Goal: Transaction & Acquisition: Register for event/course

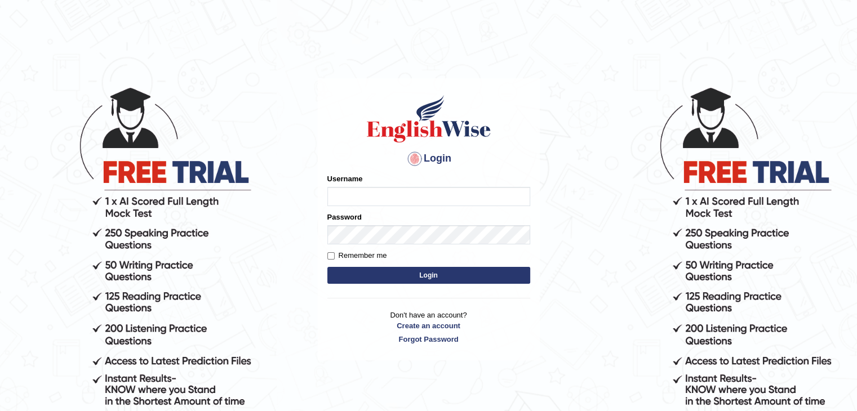
type input "jamilur"
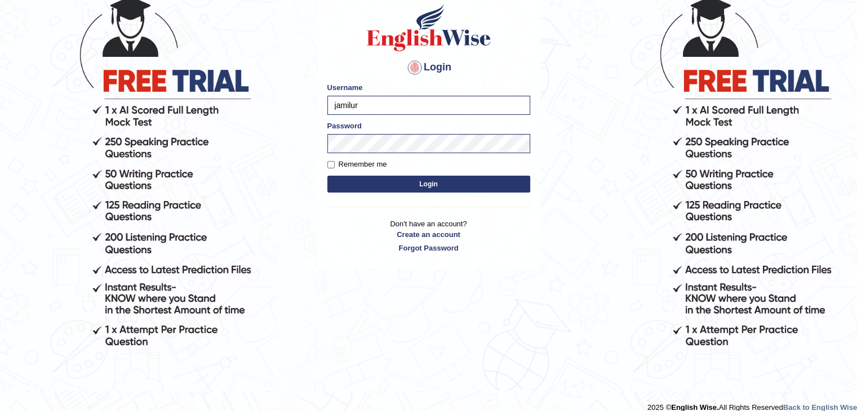
scroll to position [104, 0]
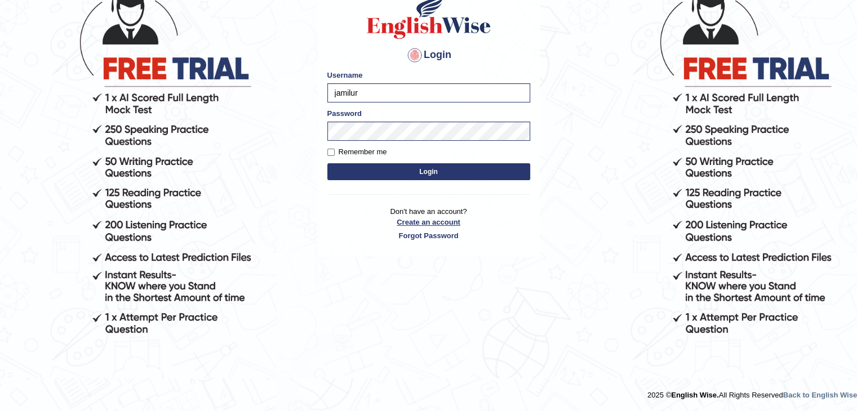
click at [442, 219] on link "Create an account" at bounding box center [428, 222] width 203 height 11
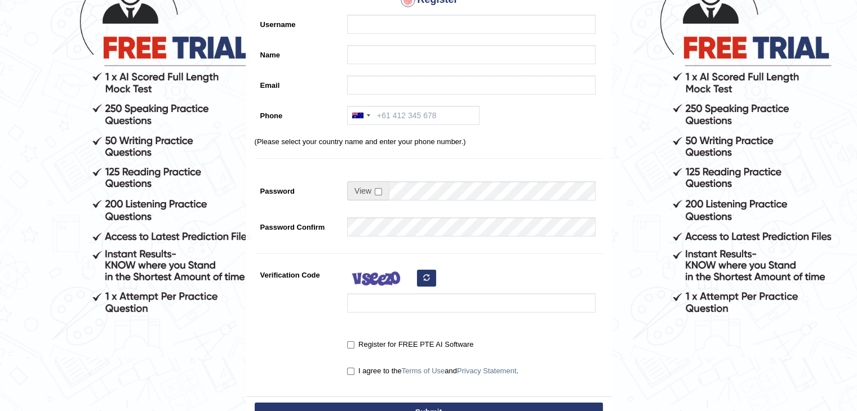
scroll to position [126, 0]
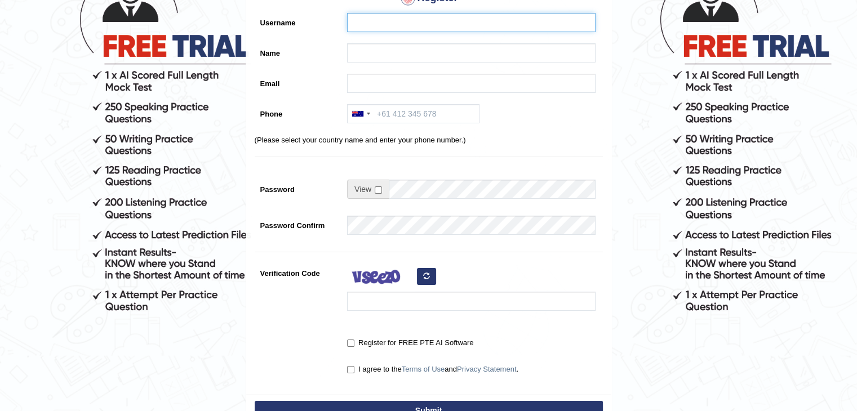
click at [370, 21] on input "Username" at bounding box center [471, 22] width 249 height 19
click at [381, 53] on input "Name" at bounding box center [471, 52] width 249 height 19
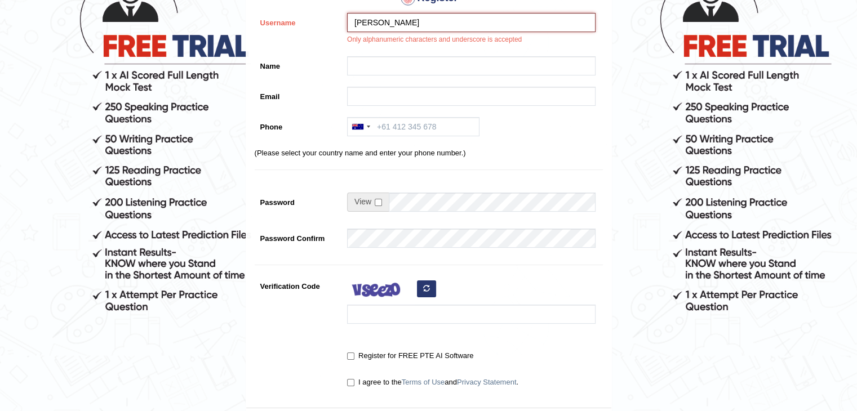
click at [374, 24] on input "Anik Choudhuri" at bounding box center [471, 22] width 249 height 19
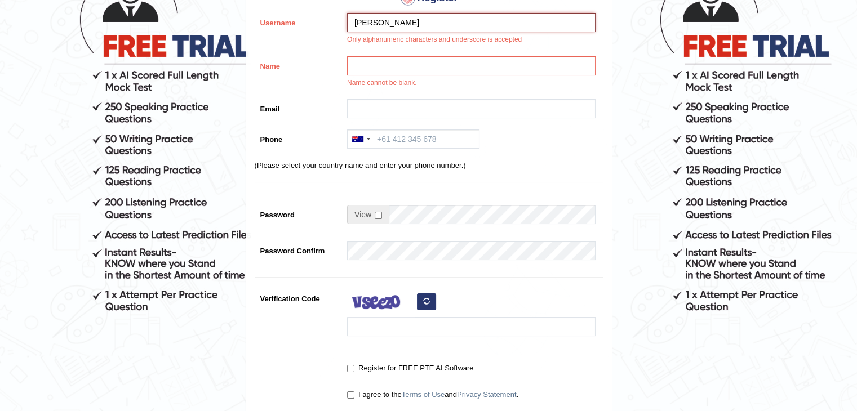
click at [372, 23] on input "Anik Choudhuri" at bounding box center [471, 22] width 249 height 19
type input "AnikChoudhuri"
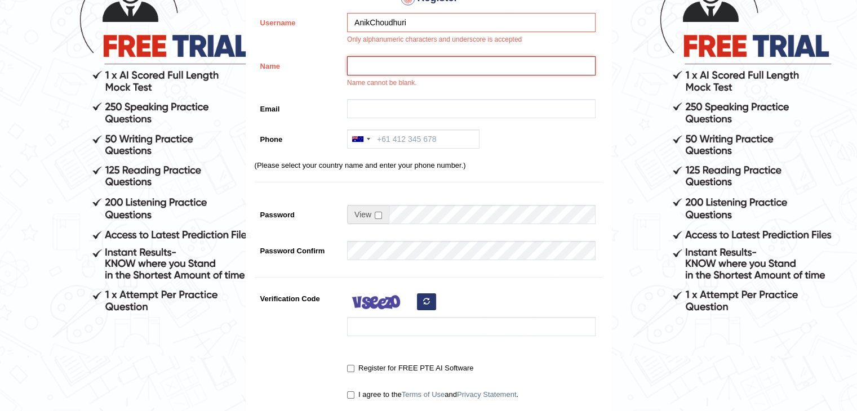
click at [384, 68] on input "Name" at bounding box center [471, 65] width 249 height 19
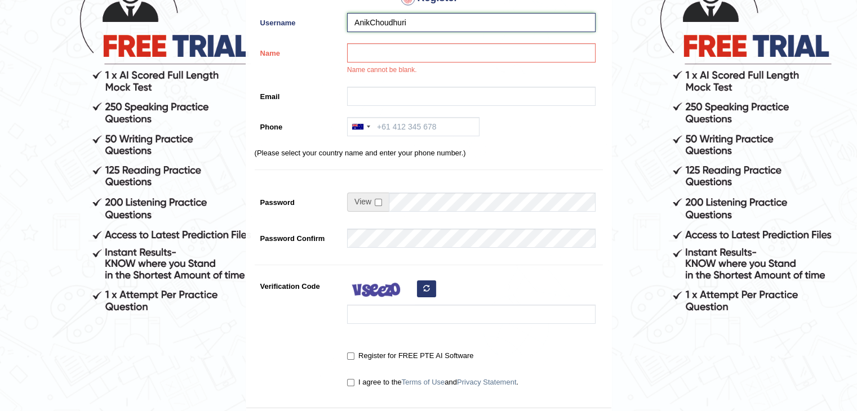
click at [426, 14] on input "AnikChoudhuri" at bounding box center [471, 22] width 249 height 19
click at [370, 57] on input "Name" at bounding box center [471, 52] width 249 height 19
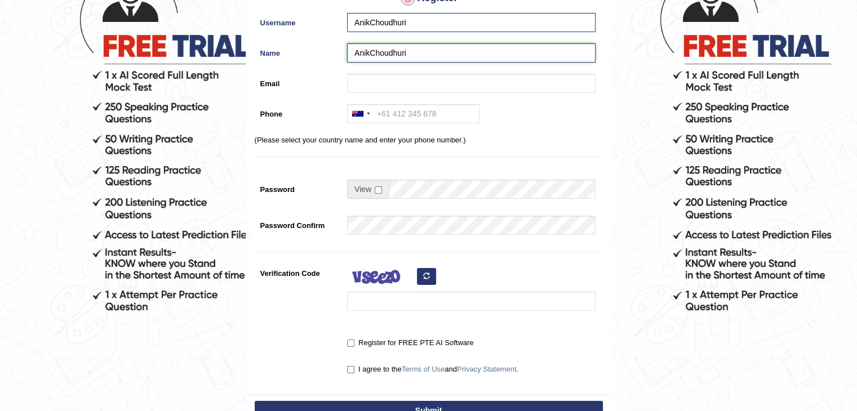
type input "AnikChoudhuri"
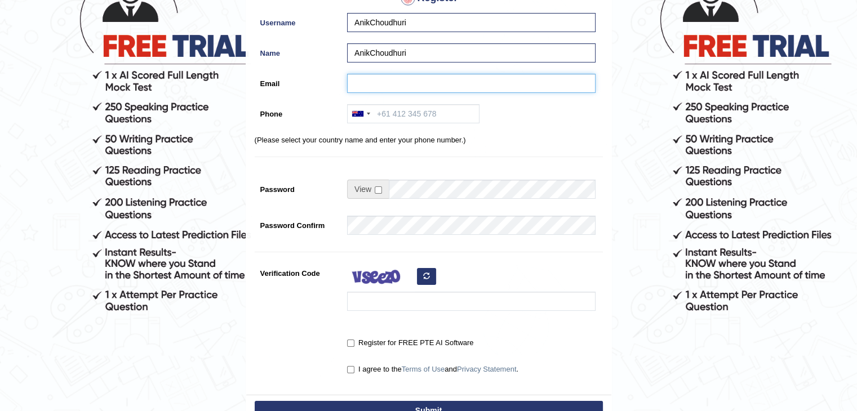
click at [356, 83] on input "Email" at bounding box center [471, 83] width 249 height 19
type input "mdjamilurrahamchoudhuri@gmail.com"
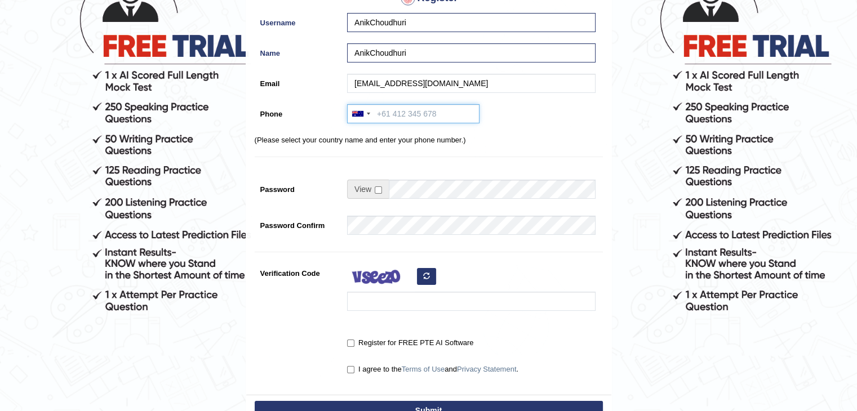
type input "+8801774343282"
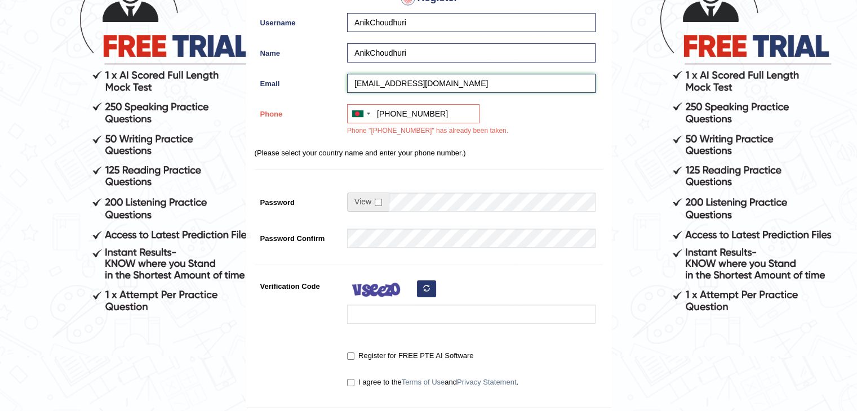
click at [449, 87] on input "mdjamilurrahamchoudhuri@gmail.com" at bounding box center [471, 83] width 249 height 19
type input "mdjamilurrahamchoudhuri03@gmail.com"
click at [444, 118] on input "+8801774343282" at bounding box center [413, 113] width 132 height 19
type input "+8801703542794"
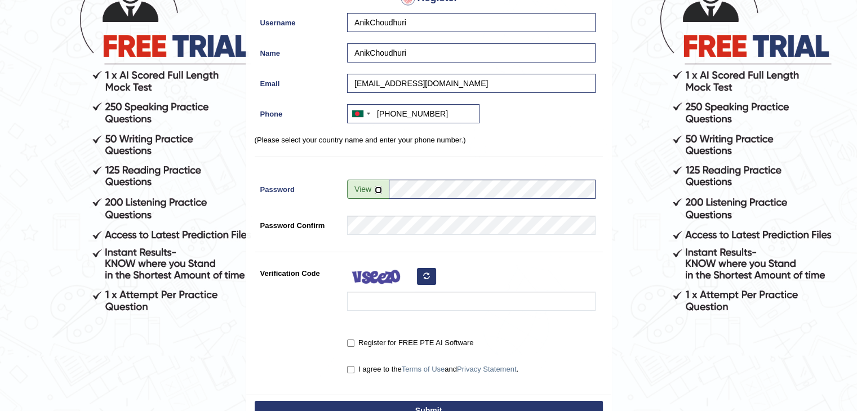
click at [379, 190] on input "checkbox" at bounding box center [378, 190] width 7 height 7
checkbox input "true"
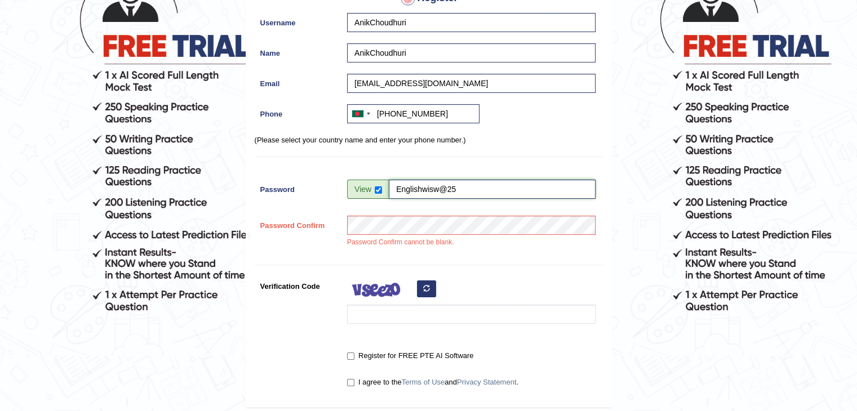
click at [445, 190] on input "Englishwisw@25" at bounding box center [492, 189] width 207 height 19
drag, startPoint x: 396, startPoint y: 193, endPoint x: 485, endPoint y: 185, distance: 89.9
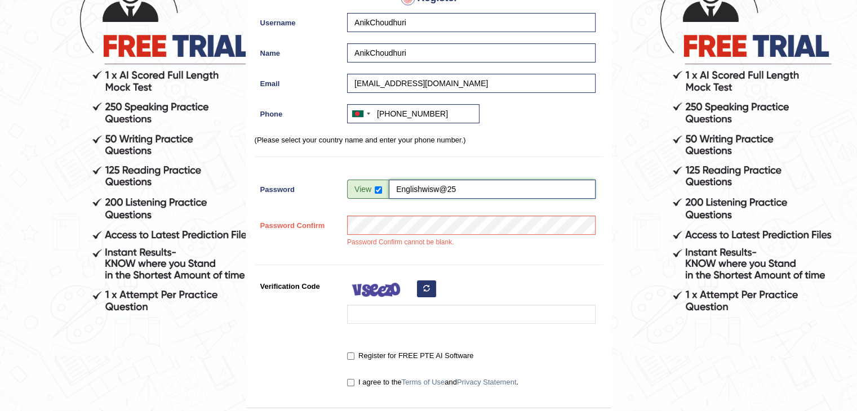
click at [485, 185] on input "Englishwisw@25" at bounding box center [492, 189] width 207 height 19
click at [523, 266] on div "Register Username AnikChoudhuri Name AnikChoudhuri Email mdjamilurrahamchoudhur…" at bounding box center [428, 166] width 365 height 484
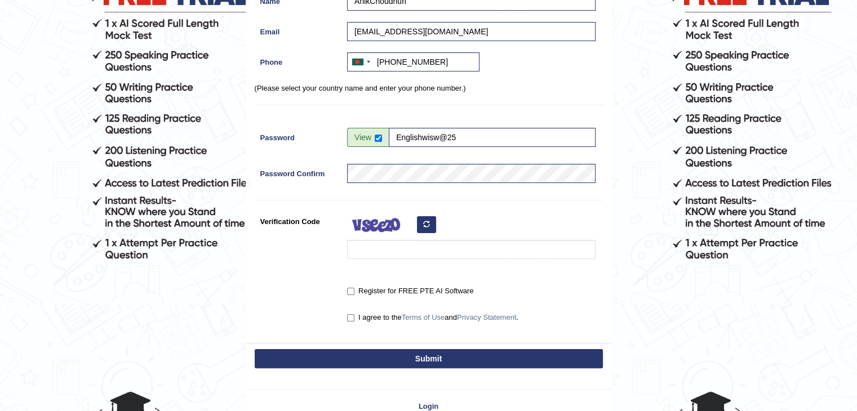
scroll to position [228, 0]
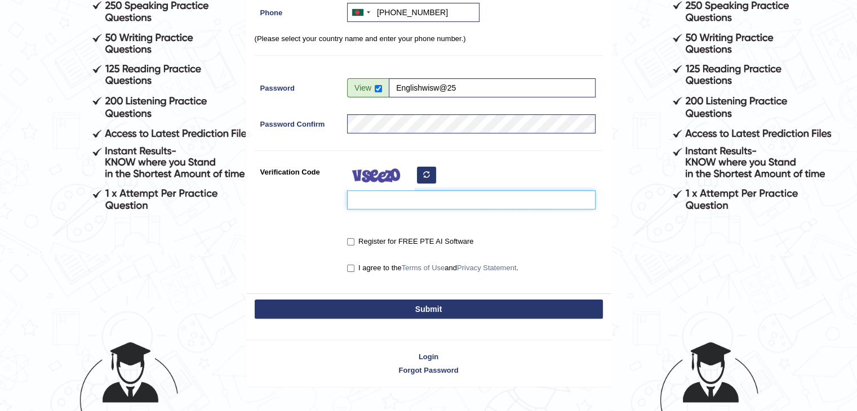
click at [380, 203] on input "Verification Code" at bounding box center [471, 199] width 249 height 19
type input "xiwmpu"
click at [347, 236] on label "Register for FREE PTE AI Software" at bounding box center [410, 241] width 126 height 11
click at [347, 238] on input "Register for FREE PTE AI Software" at bounding box center [350, 241] width 7 height 7
checkbox input "true"
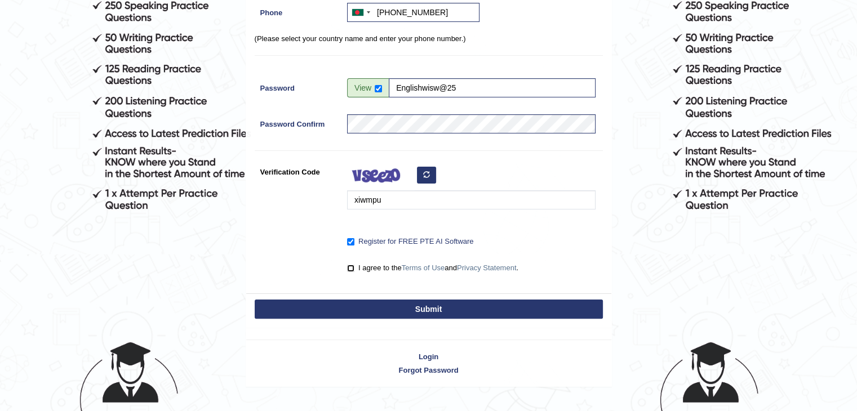
click at [349, 271] on input "I agree to the Terms of Use and Privacy Statement ." at bounding box center [350, 268] width 7 height 7
checkbox input "true"
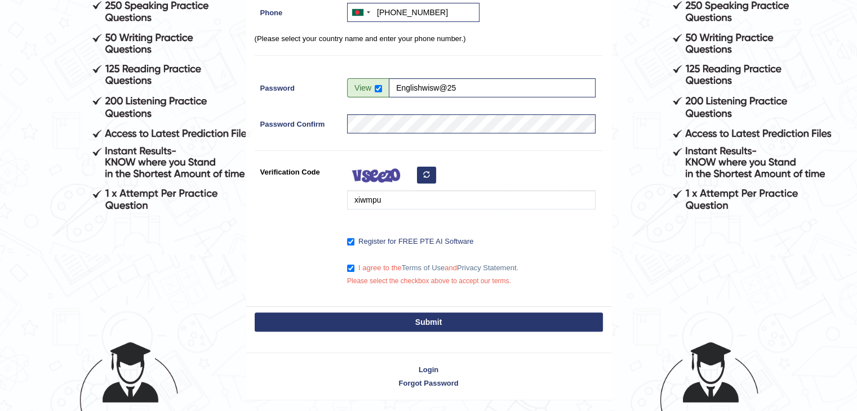
click at [403, 319] on button "Submit" at bounding box center [429, 322] width 348 height 19
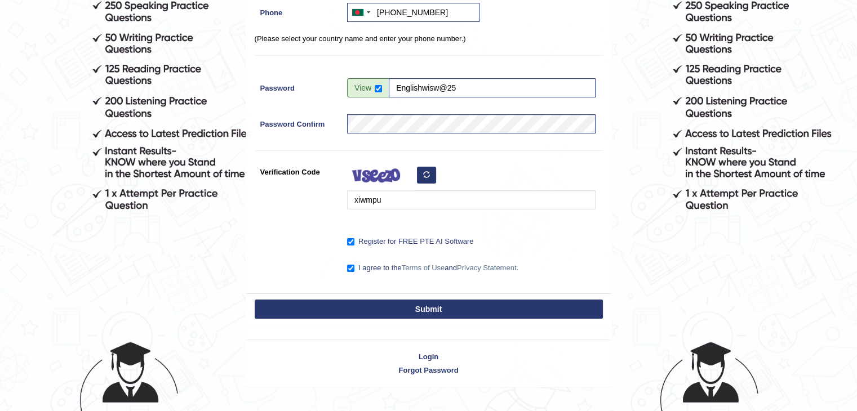
click at [417, 314] on button "Submit" at bounding box center [429, 309] width 348 height 19
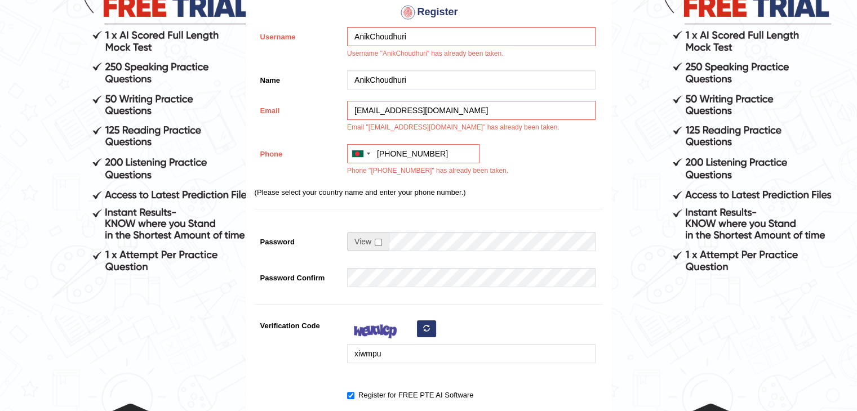
scroll to position [241, 0]
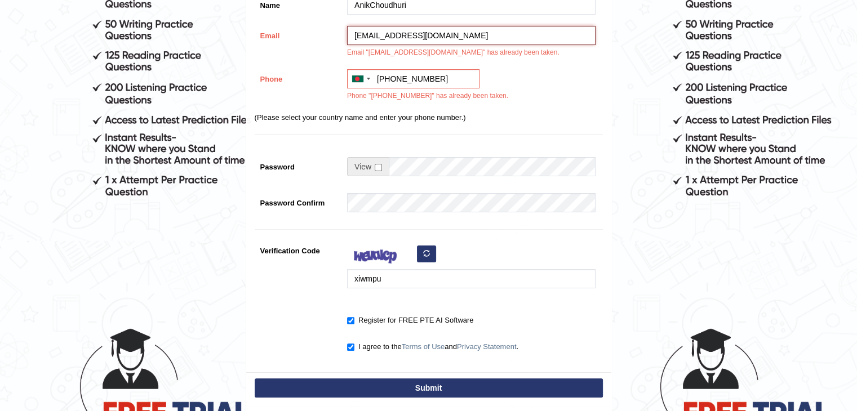
click at [519, 37] on input "[EMAIL_ADDRESS][DOMAIN_NAME]" at bounding box center [471, 35] width 249 height 19
click at [438, 10] on input "AnikChoudhuri" at bounding box center [471, 4] width 249 height 19
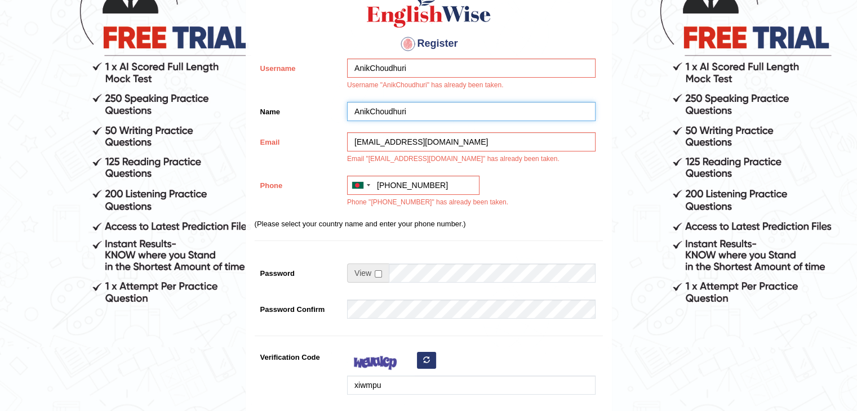
scroll to position [131, 0]
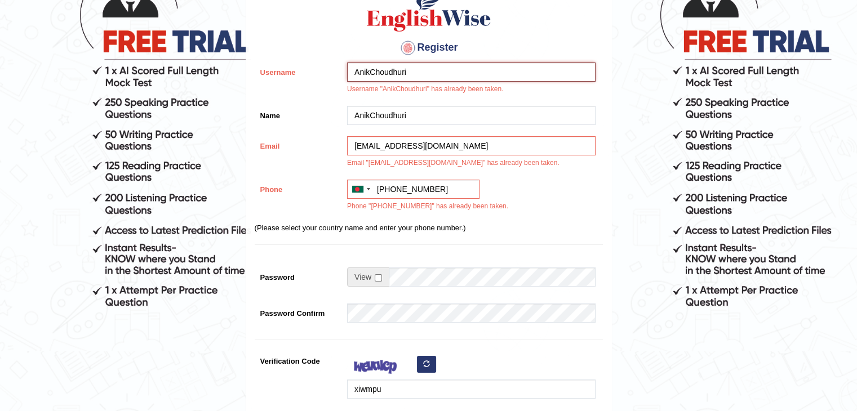
click at [417, 73] on input "AnikChoudhuri" at bounding box center [471, 72] width 249 height 19
click at [453, 150] on input "mdjamilurrahamchoudhuri03@gmail.com" at bounding box center [471, 145] width 249 height 19
click at [453, 147] on input "mdjamilurrahamchoudhuri03@gmail.com" at bounding box center [471, 145] width 249 height 19
click at [456, 144] on input "mdjamilurrahamchoudhuri03@gmail.com" at bounding box center [471, 145] width 249 height 19
type input "mdjamilurrahamchoudhuri@gmail.com"
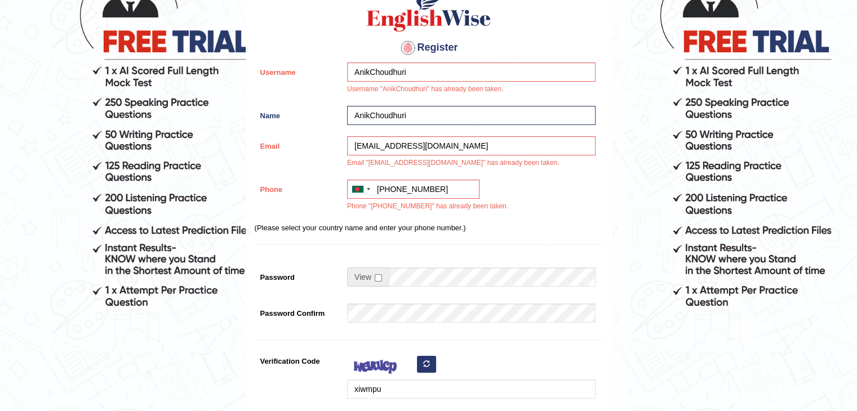
click at [561, 239] on div "Register Username AnikChoudhuri Username "AnikChoudhuri" has already been taken…" at bounding box center [428, 228] width 365 height 509
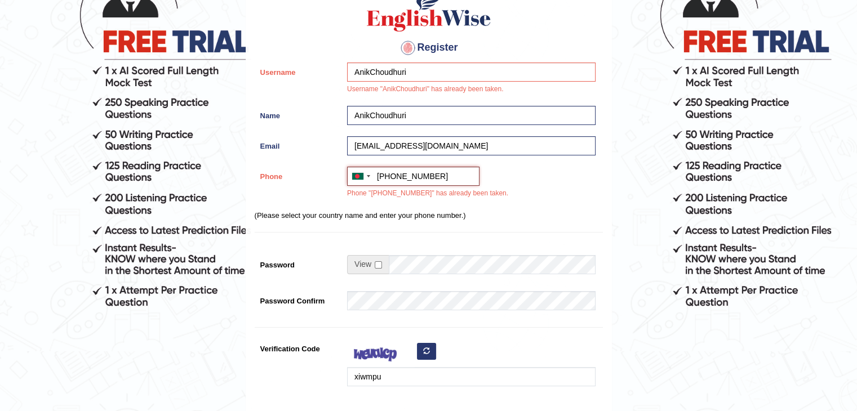
click at [459, 181] on input "+880 1703-542794" at bounding box center [413, 176] width 132 height 19
click at [542, 248] on div at bounding box center [468, 247] width 254 height 6
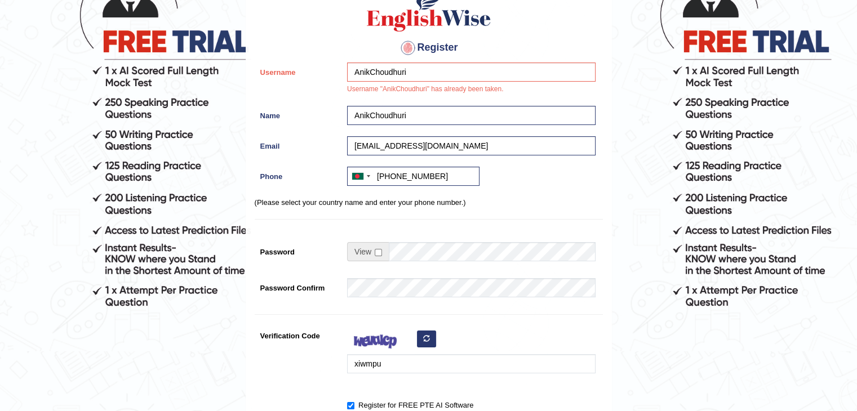
click at [530, 32] on div "Register Username AnikChoudhuri Username "AnikChoudhuri" has already been taken…" at bounding box center [428, 216] width 365 height 484
click at [462, 104] on div "Register Username AnikChoudhuri Username "AnikChoudhuri" has already been taken…" at bounding box center [428, 216] width 365 height 484
click at [415, 68] on input "AnikChoudhuri" at bounding box center [471, 72] width 249 height 19
type input "AnikChoudhury"
click at [613, 235] on form "Please fix the following errors: Username "AnikChoudhuri" has already been take…" at bounding box center [429, 220] width 854 height 664
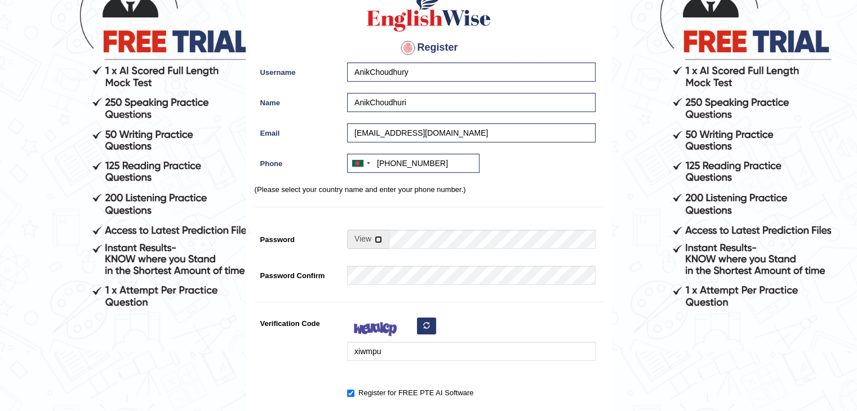
click at [381, 238] on input "checkbox" at bounding box center [378, 239] width 7 height 7
checkbox input "true"
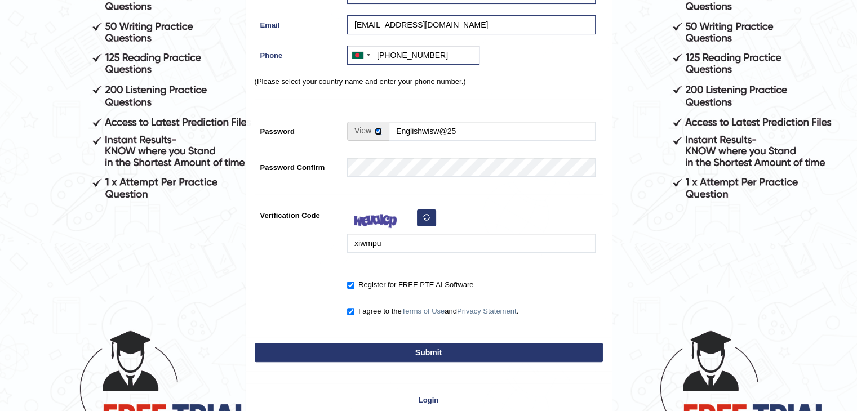
scroll to position [293, 0]
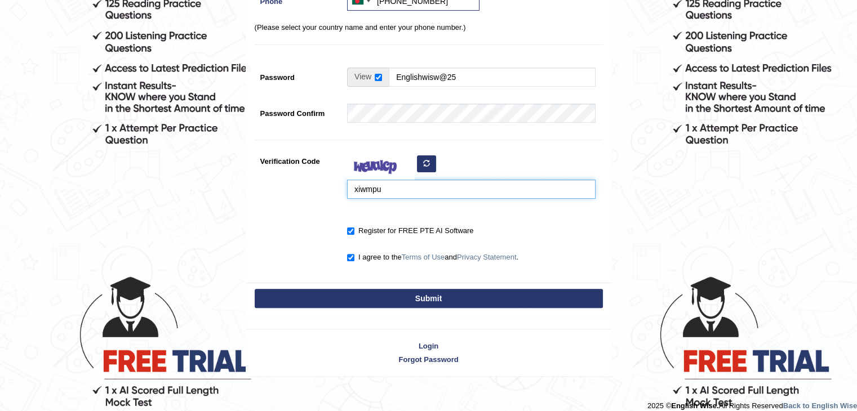
click at [388, 193] on input "xiwmpu" at bounding box center [471, 189] width 249 height 19
type input "x"
type input "sahifst"
click at [423, 292] on button "Submit" at bounding box center [429, 298] width 348 height 19
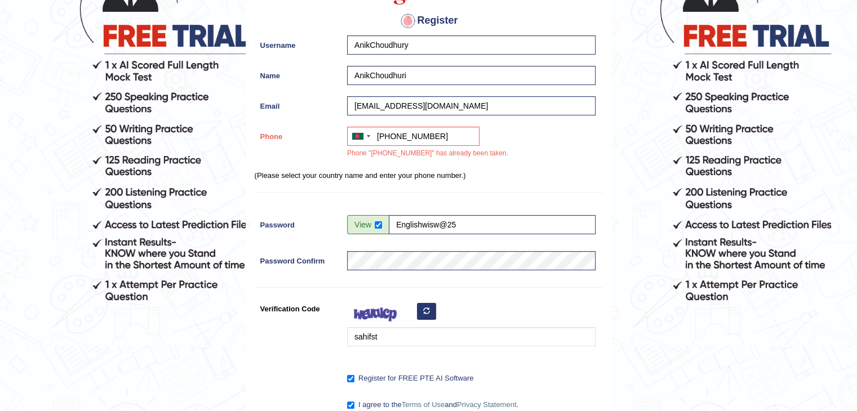
scroll to position [137, 0]
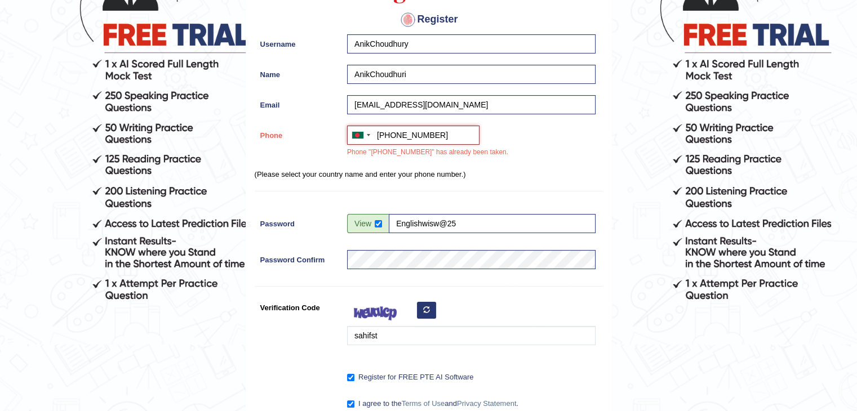
click at [451, 136] on input "+8801703542794" at bounding box center [413, 135] width 132 height 19
drag, startPoint x: 451, startPoint y: 136, endPoint x: 453, endPoint y: 161, distance: 24.9
click at [453, 161] on div "Australia +61 India (भारत) +91 New Zealand +64 United States +1 Canada +1 Unite…" at bounding box center [468, 145] width 254 height 38
click at [547, 142] on div "Australia +61 India (भारत) +91 New Zealand +64 United States +1 Canada +1 Unite…" at bounding box center [468, 145] width 254 height 38
click at [511, 136] on div "Australia +61 India (भारत) +91 New Zealand +64 United States +1 Canada +1 Unite…" at bounding box center [468, 145] width 254 height 38
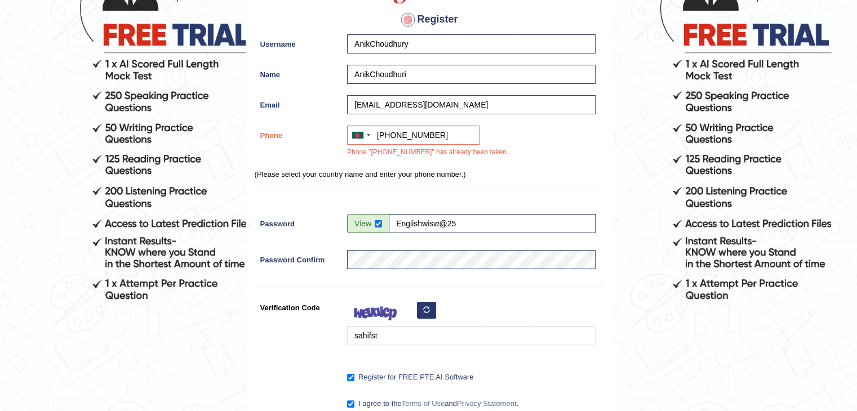
click at [511, 139] on div "Australia +61 India (भारत) +91 New Zealand +64 United States +1 Canada +1 Unite…" at bounding box center [468, 145] width 254 height 38
click at [488, 160] on div "Australia +61 India (भारत) +91 New Zealand +64 United States +1 Canada +1 Unite…" at bounding box center [468, 145] width 254 height 38
click at [387, 140] on input "+8801774343282" at bounding box center [413, 135] width 132 height 19
click at [509, 138] on div "Australia +61 India (भारत) +91 New Zealand +64 United States +1 Canada +1 Unite…" at bounding box center [468, 145] width 254 height 38
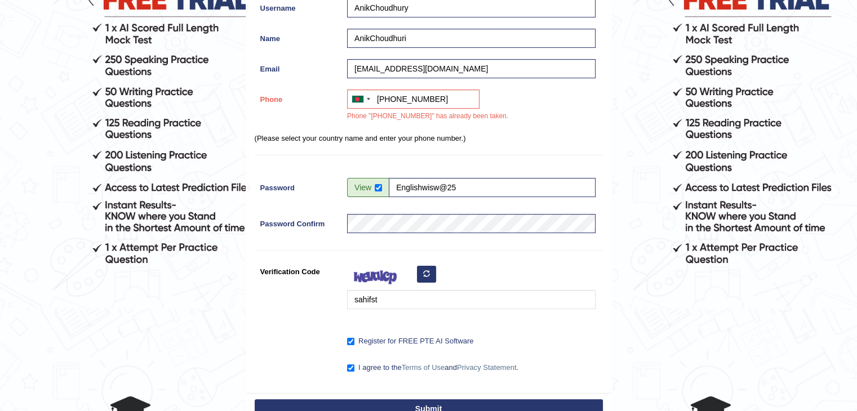
click at [431, 402] on button "Submit" at bounding box center [429, 409] width 348 height 19
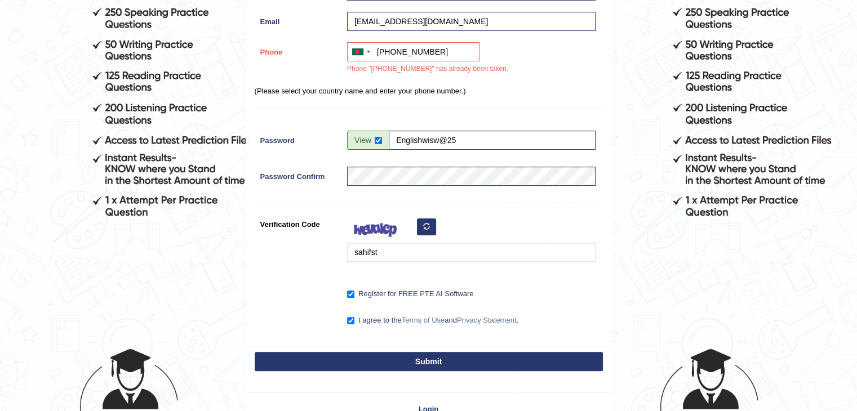
scroll to position [230, 0]
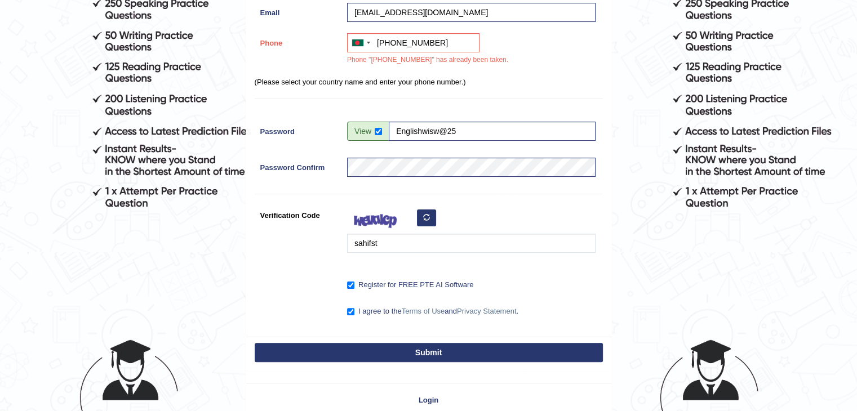
click at [446, 350] on button "Submit" at bounding box center [429, 352] width 348 height 19
click at [511, 54] on div "Australia +61 India (भारत) +91 New Zealand +64 United States +1 Canada +1 Unite…" at bounding box center [468, 52] width 254 height 38
click at [455, 46] on input "+8801774343282" at bounding box center [413, 42] width 132 height 19
click at [548, 55] on div "Australia +61 India (भारत) +91 New Zealand +64 United States +1 Canada +1 Unite…" at bounding box center [468, 52] width 254 height 38
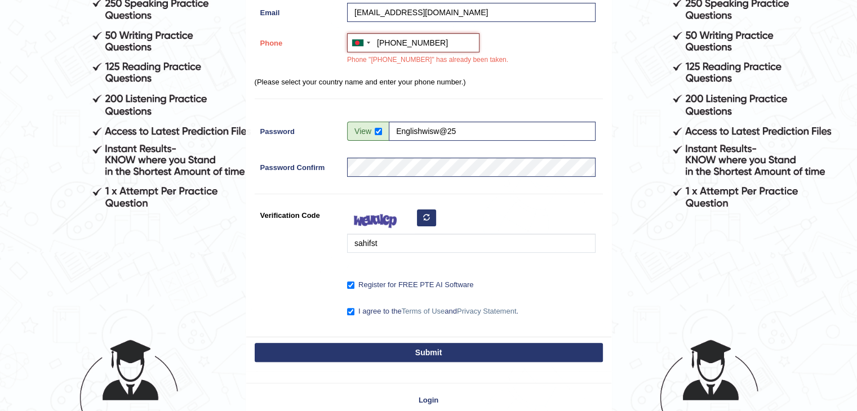
click at [447, 41] on input "+8801774343282" at bounding box center [413, 42] width 132 height 19
type input "+"
type input "+880128345678"
click at [543, 103] on div "Register Username AnikChoudhury Name AnikChoudhuri Email mdjamilurrahamchoudhur…" at bounding box center [428, 95] width 365 height 484
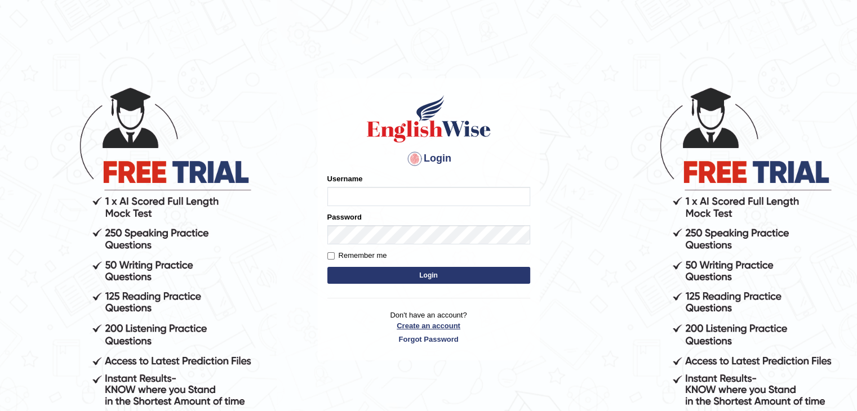
type input "jamilur"
click at [440, 327] on link "Create an account" at bounding box center [428, 326] width 203 height 11
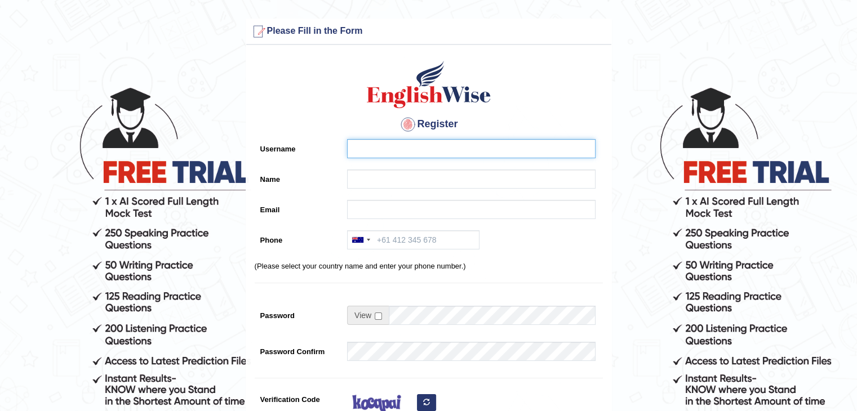
click at [358, 148] on input "Username" at bounding box center [471, 148] width 249 height 19
type input "AnikChoudhury"
click at [361, 186] on input "Name" at bounding box center [471, 179] width 249 height 19
type input "AnikChoudhuri"
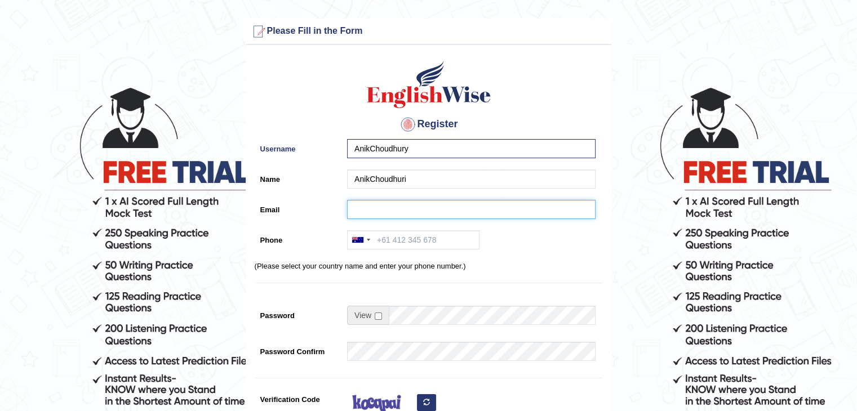
click at [379, 203] on input "Email" at bounding box center [471, 209] width 249 height 19
type input "mdjamilurrahamchoudhuri@gmail.com"
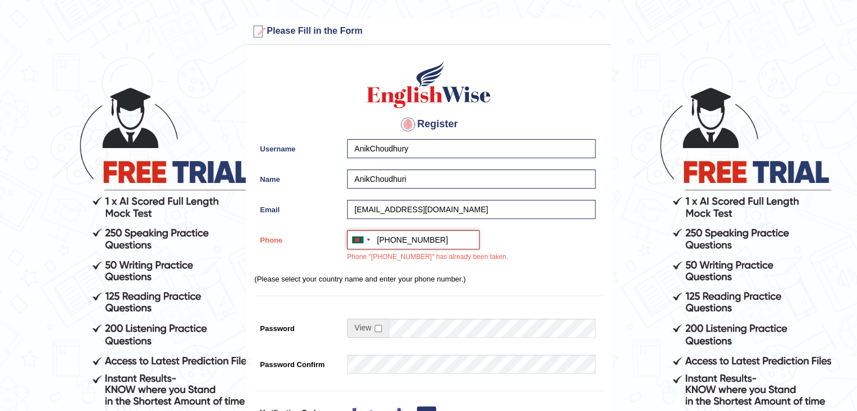
click at [455, 242] on input "+8801774343282" at bounding box center [413, 239] width 132 height 19
type input "+"
type input "+8801812345678"
click at [573, 252] on div "Australia +61 India (भारत) +91 New Zealand +64 United States +1 Canada +1 Unite…" at bounding box center [468, 249] width 254 height 38
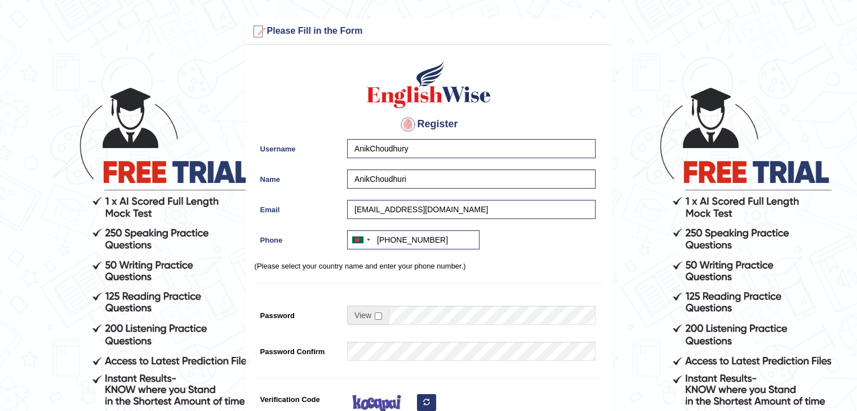
click at [527, 246] on div "Australia +61 India (भारत) +91 New Zealand +64 United States +1 Canada +1 Unite…" at bounding box center [468, 242] width 254 height 25
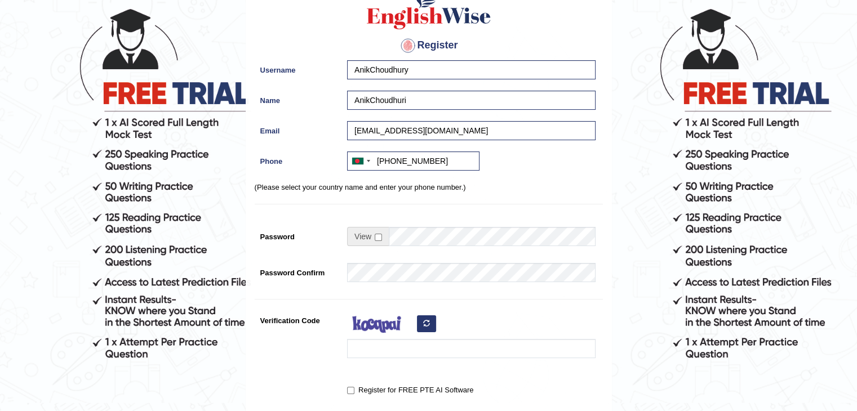
scroll to position [131, 0]
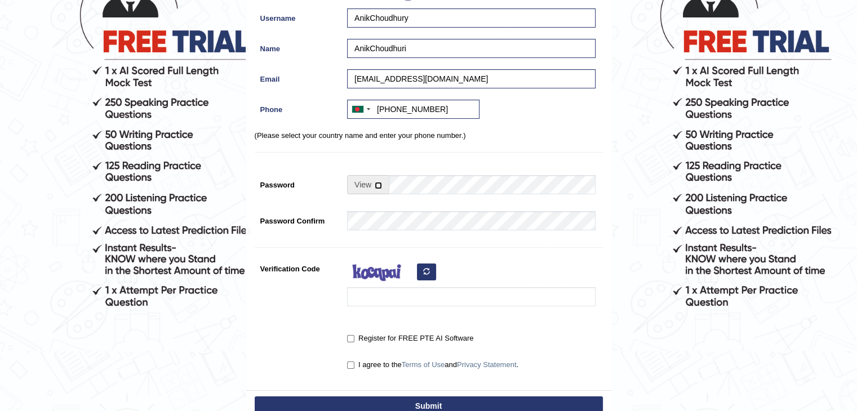
click at [379, 188] on input "checkbox" at bounding box center [378, 185] width 7 height 7
checkbox input "true"
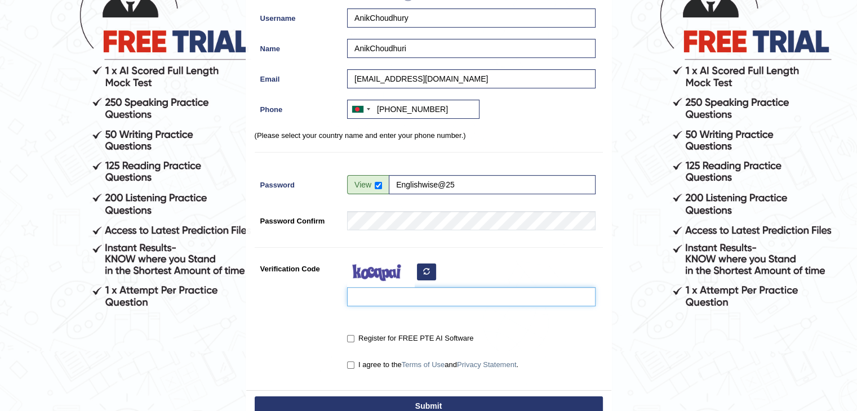
click at [388, 295] on input "Verification Code" at bounding box center [471, 296] width 249 height 19
type input "becwqu"
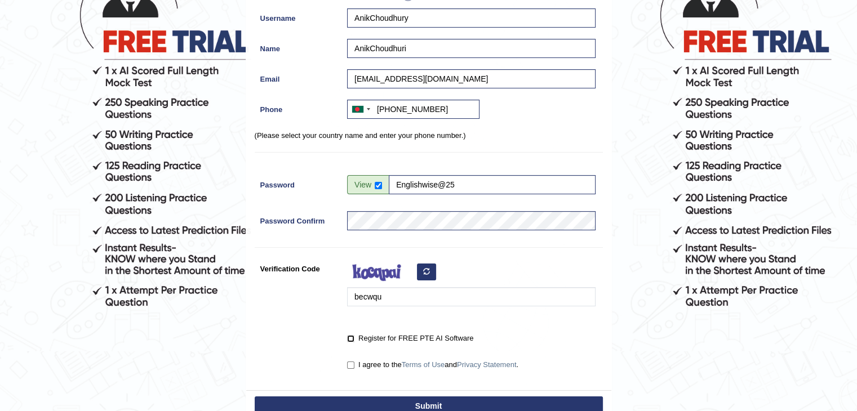
click at [349, 336] on input "Register for FREE PTE AI Software" at bounding box center [350, 338] width 7 height 7
checkbox input "true"
click at [349, 365] on input "I agree to the Terms of Use and Privacy Statement ." at bounding box center [350, 365] width 7 height 7
checkbox input "true"
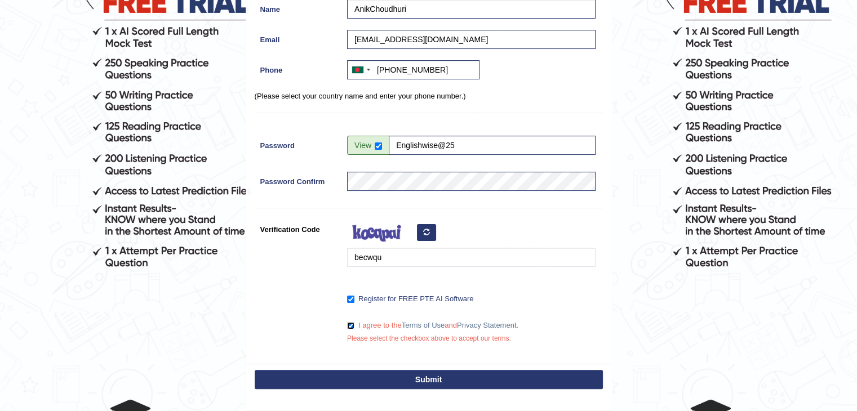
scroll to position [174, 0]
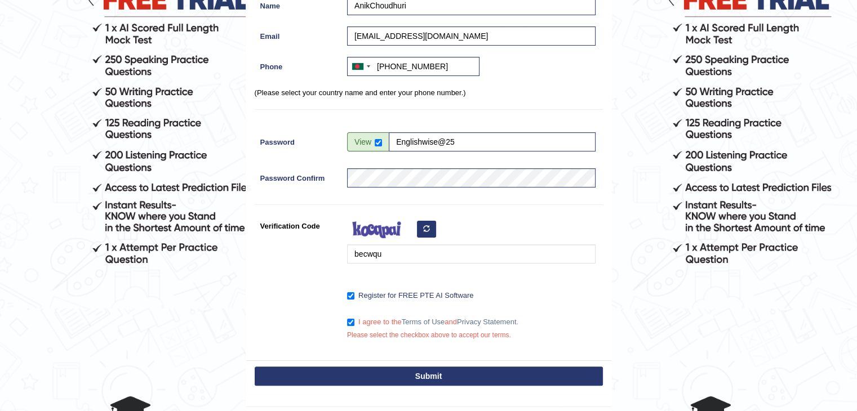
click at [424, 229] on icon "button" at bounding box center [426, 228] width 7 height 7
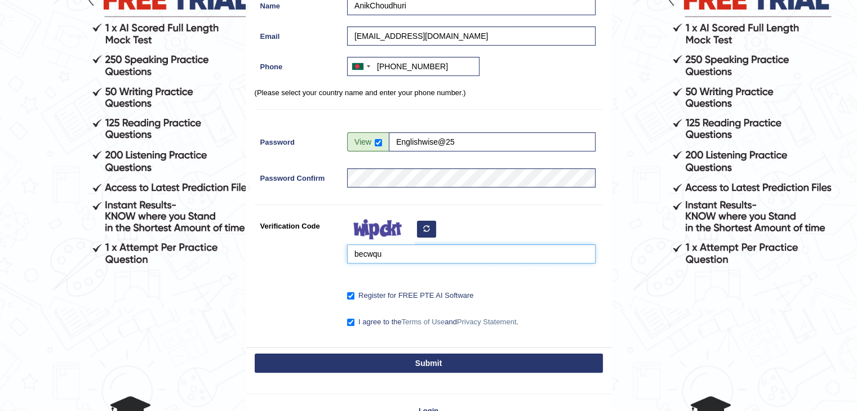
click at [391, 260] on input "becwqu" at bounding box center [471, 254] width 249 height 19
type input "b"
click at [360, 254] on input "fuseti" at bounding box center [471, 254] width 249 height 19
click at [427, 232] on button "button" at bounding box center [426, 229] width 19 height 17
click at [389, 256] on input "fuseti" at bounding box center [471, 254] width 249 height 19
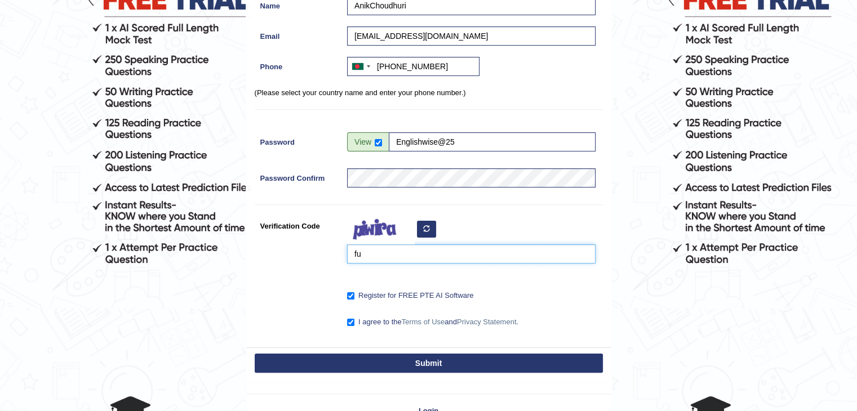
type input "f"
type input "pimiyei"
click at [406, 358] on button "Submit" at bounding box center [429, 363] width 348 height 19
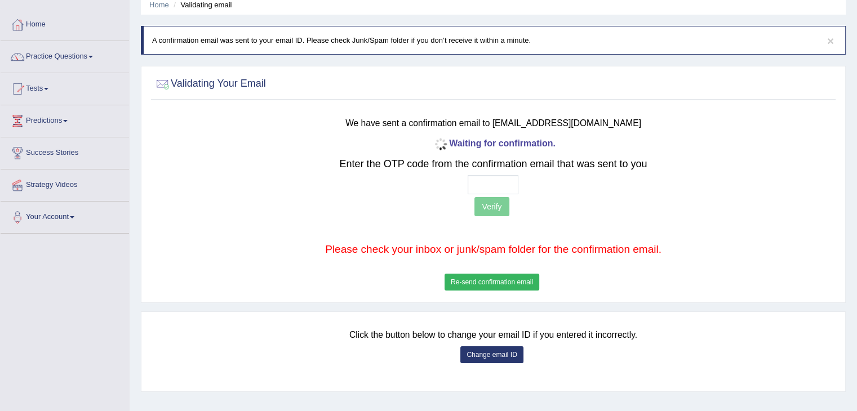
scroll to position [114, 0]
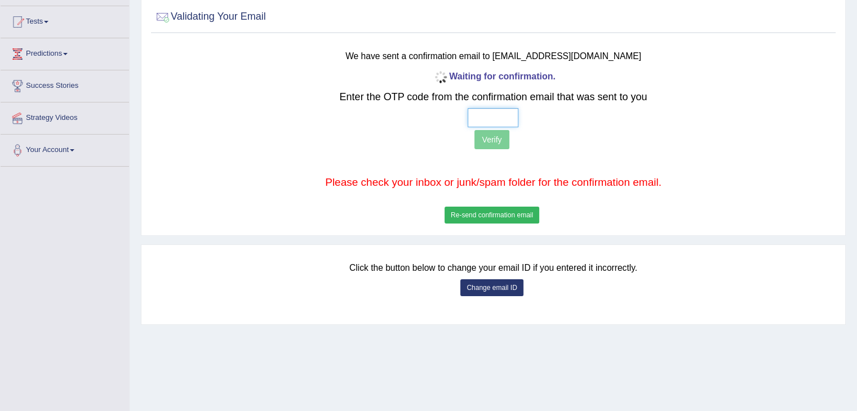
click at [486, 119] on input "text" at bounding box center [493, 117] width 51 height 19
type input "6 4 7 4"
click at [481, 138] on button "Verify" at bounding box center [491, 139] width 34 height 19
